Goal: Navigation & Orientation: Find specific page/section

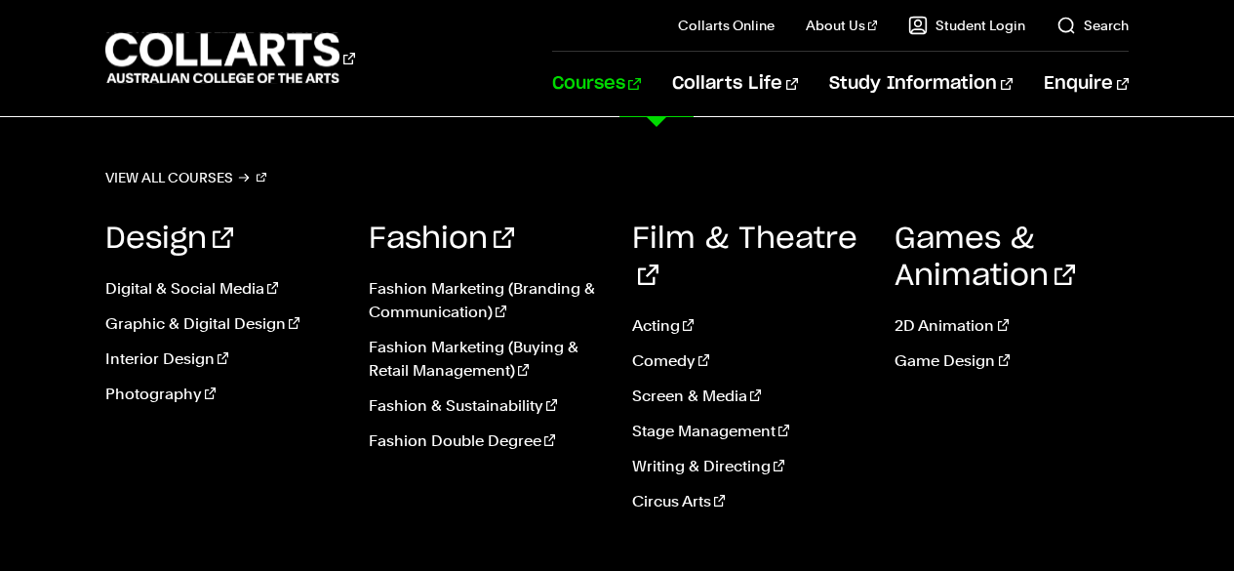
scroll to position [273, 0]
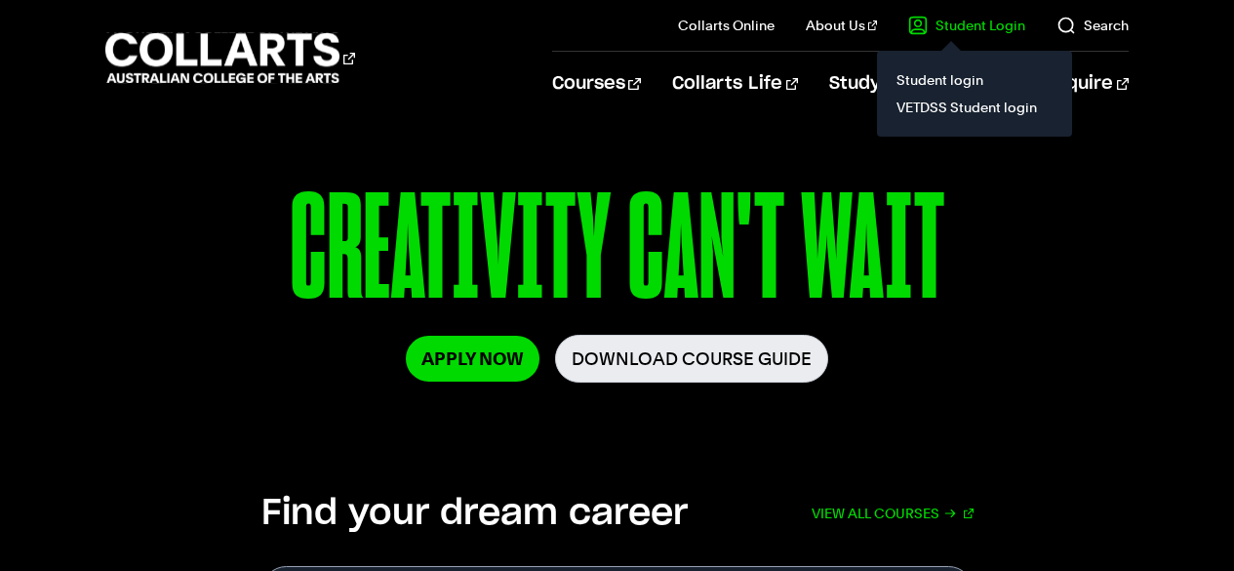
click at [950, 25] on link "Student Login" at bounding box center [966, 26] width 117 height 20
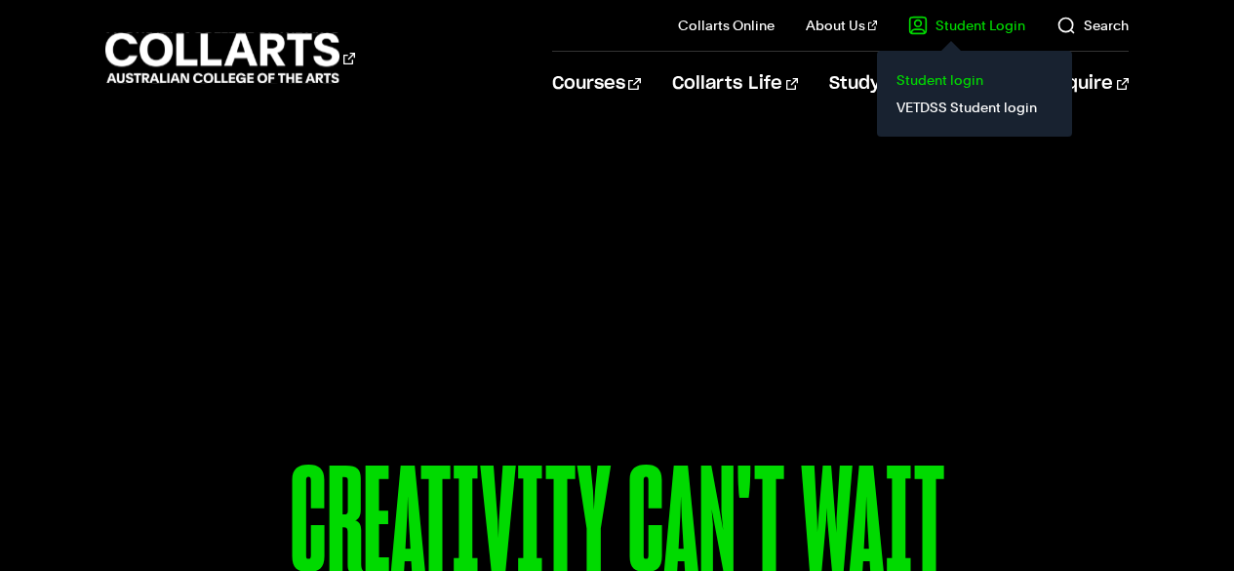
click at [942, 82] on link "Student login" at bounding box center [975, 79] width 164 height 27
click at [952, 27] on link "Student Login" at bounding box center [966, 26] width 117 height 20
click at [934, 73] on link "Student login" at bounding box center [975, 79] width 164 height 27
click at [944, 101] on link "VETDSS Student login" at bounding box center [975, 107] width 164 height 27
